Goal: Task Accomplishment & Management: Manage account settings

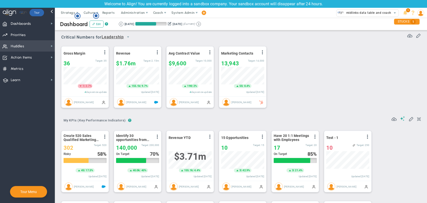
click at [26, 45] on span "Huddles Huddles" at bounding box center [27, 45] width 55 height 11
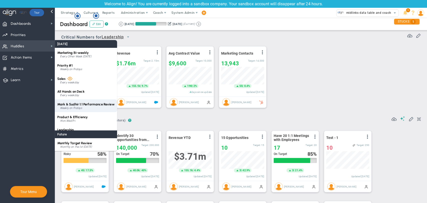
click at [77, 103] on span "Mark & Sudhir 1:1 Performance Review" at bounding box center [85, 104] width 57 height 4
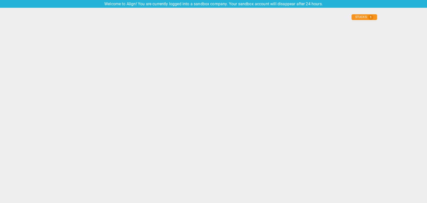
type input "[DATE]"
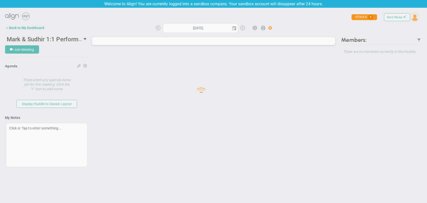
type input "[DATE]"
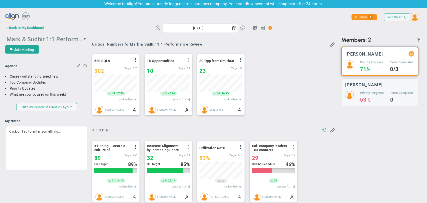
click at [83, 39] on span "select" at bounding box center [85, 39] width 4 height 4
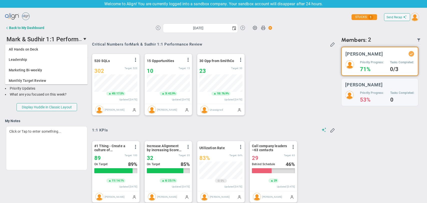
click at [104, 32] on div "[DATE] Update Priority Values Priority" at bounding box center [213, 28] width 250 height 10
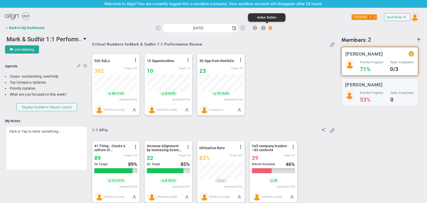
click at [269, 27] on span at bounding box center [269, 28] width 7 height 7
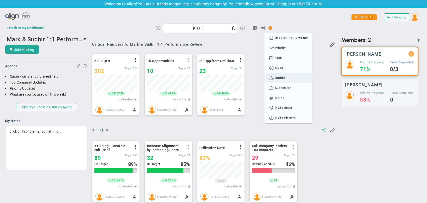
click at [278, 81] on span "Huddle" at bounding box center [288, 78] width 48 height 10
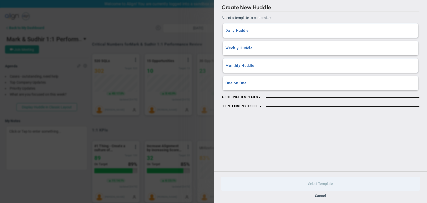
click at [260, 105] on span at bounding box center [260, 106] width 4 height 4
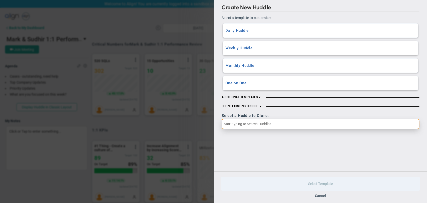
click at [260, 122] on input "text" at bounding box center [321, 124] width 198 height 10
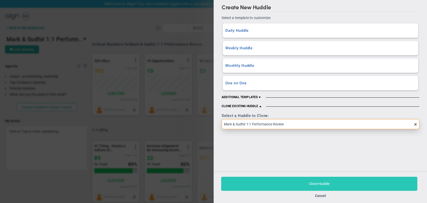
type input "Mark & Sudhir 1:1 Performance Review"
click at [305, 184] on button "Clone Huddle" at bounding box center [319, 184] width 196 height 14
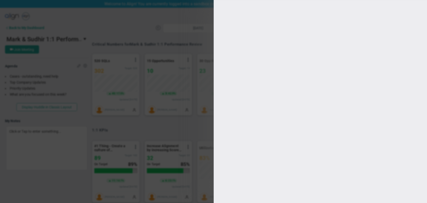
type input "CLONE - [PERSON_NAME] & [PERSON_NAME] 1:1 Performance Review"
type input "13:00:00"
type input "13:30:00"
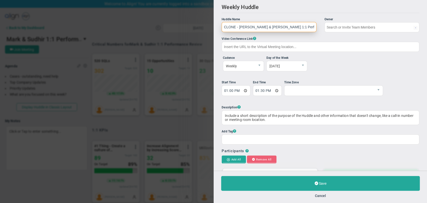
type input "[PERSON_NAME]"
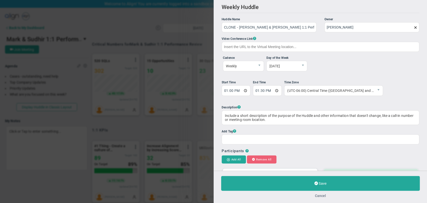
click at [325, 195] on button "Cancel" at bounding box center [320, 196] width 11 height 4
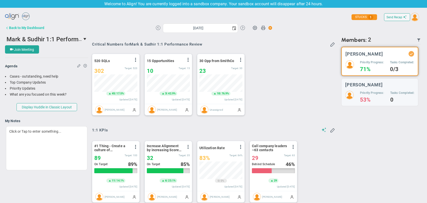
click at [33, 27] on div "Back to My Dashboard" at bounding box center [26, 28] width 35 height 4
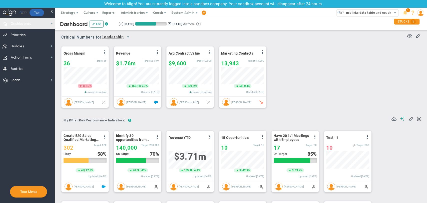
scroll to position [18, 43]
click at [105, 139] on span at bounding box center [105, 137] width 4 height 4
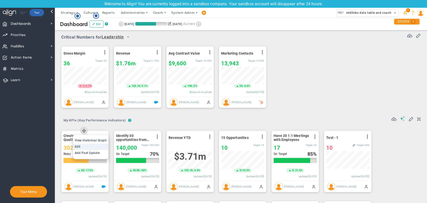
click at [97, 149] on li "Edit" at bounding box center [91, 147] width 36 height 6
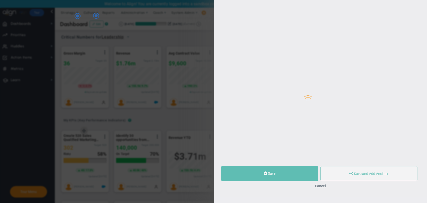
type input "Create 520 Sales Qualified Marketing Leads"
type input "0"
type input "302"
type input "520"
radio input "true"
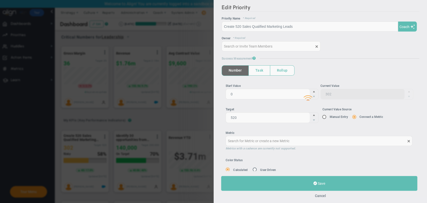
type input "[PERSON_NAME]"
type input "0"
type input "302"
type input "520"
radio input "true"
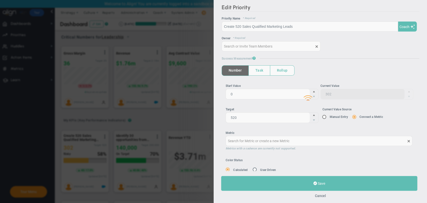
type input "Quarterly SQLs : Salesforce"
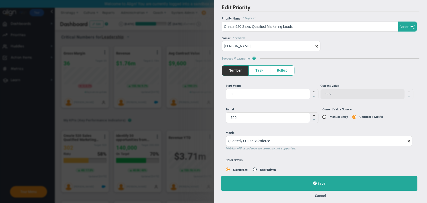
click at [316, 45] on span at bounding box center [316, 46] width 4 height 4
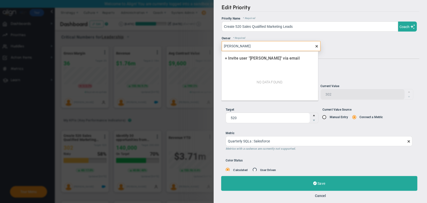
type input "[PERSON_NAME]"
click at [427, 12] on div at bounding box center [427, 101] width 0 height 203
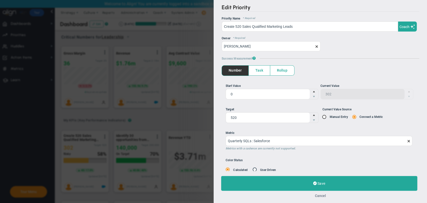
click at [319, 196] on button "Cancel" at bounding box center [320, 196] width 11 height 4
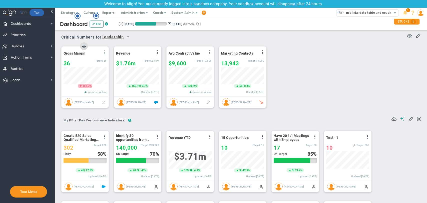
click at [102, 52] on button at bounding box center [104, 52] width 5 height 4
click at [103, 137] on span at bounding box center [105, 137] width 4 height 4
click at [100, 149] on li "Edit" at bounding box center [91, 147] width 36 height 6
click at [104, 137] on span at bounding box center [105, 137] width 4 height 4
click at [102, 147] on li "Edit" at bounding box center [91, 147] width 36 height 6
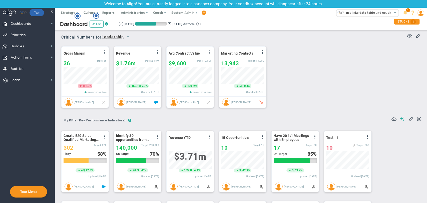
type input "Create 520 Sales Qualified Marketing Leads"
type input "0"
type input "302"
type input "520"
radio input "true"
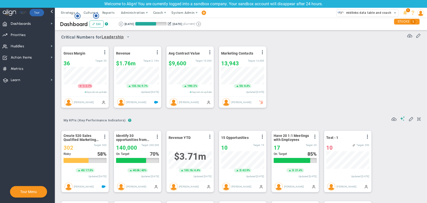
type input "[PERSON_NAME]"
type input "0"
type input "302"
type input "520"
radio input "true"
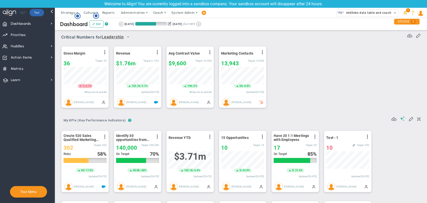
type input "Quarterly SQLs : Salesforce"
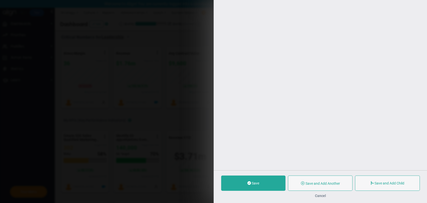
click at [325, 194] on button "Cancel" at bounding box center [320, 196] width 11 height 4
click at [318, 194] on button "Cancel" at bounding box center [320, 196] width 11 height 4
click at [320, 197] on button "Cancel" at bounding box center [320, 196] width 11 height 4
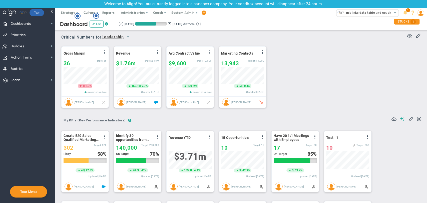
scroll to position [18, 43]
click at [34, 21] on span "Dashboards Dashboards" at bounding box center [27, 23] width 55 height 11
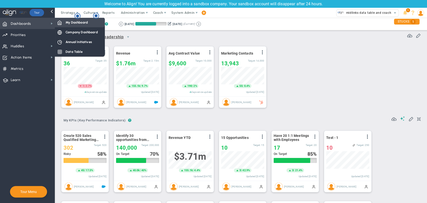
click at [77, 26] on div "My Dashboard" at bounding box center [80, 23] width 50 height 10
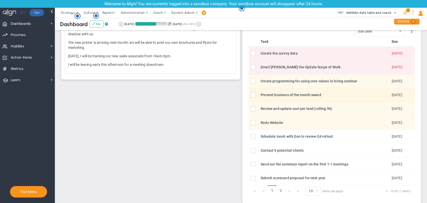
scroll to position [361, 0]
